Goal: Task Accomplishment & Management: Use online tool/utility

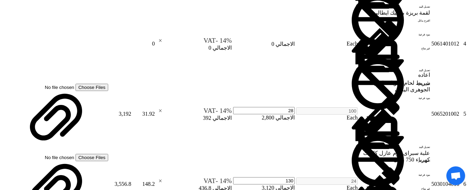
scroll to position [768, 0]
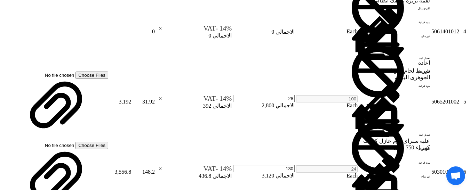
type input "30"
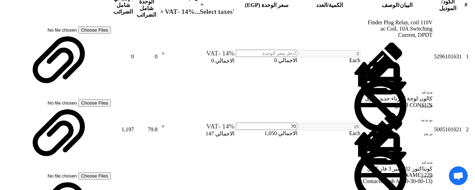
scroll to position [490, 0]
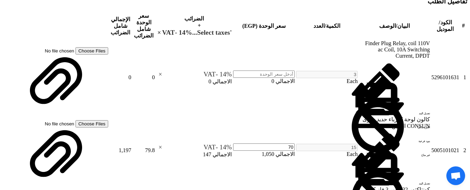
type input "30"
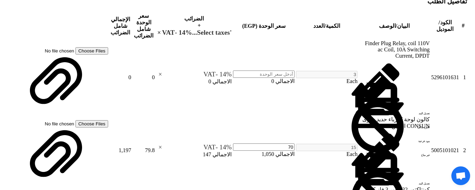
drag, startPoint x: 377, startPoint y: 150, endPoint x: 380, endPoint y: 148, distance: 3.9
drag, startPoint x: 338, startPoint y: 151, endPoint x: 294, endPoint y: 150, distance: 44.2
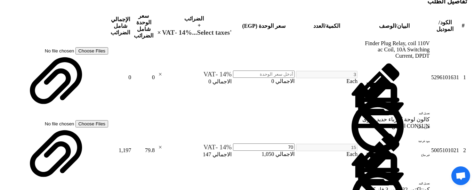
scroll to position [0, 0]
type input "كشاف ليد 200 وات 220 فولت السويدي"
type input "1890"
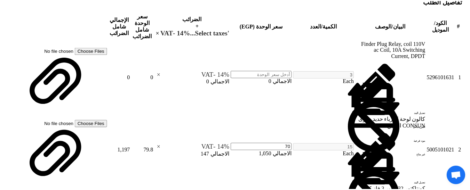
scroll to position [551, 0]
